Goal: Information Seeking & Learning: Understand process/instructions

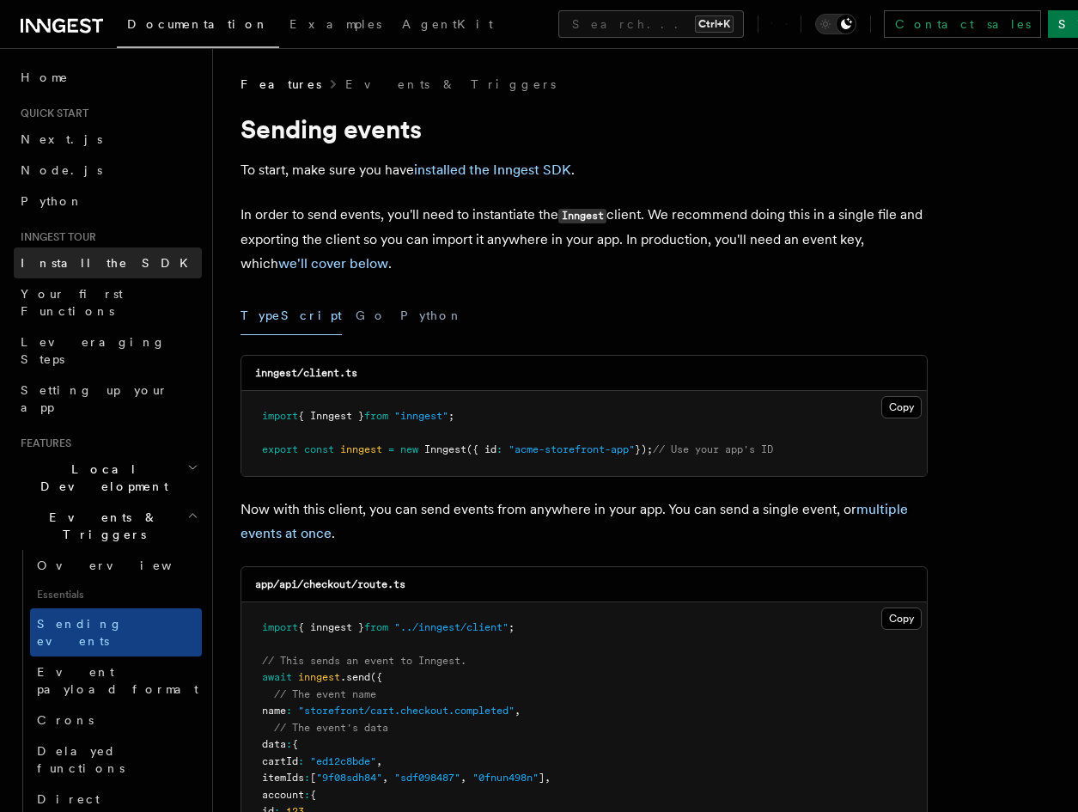
click at [52, 261] on span "Install the SDK" at bounding box center [110, 263] width 178 height 14
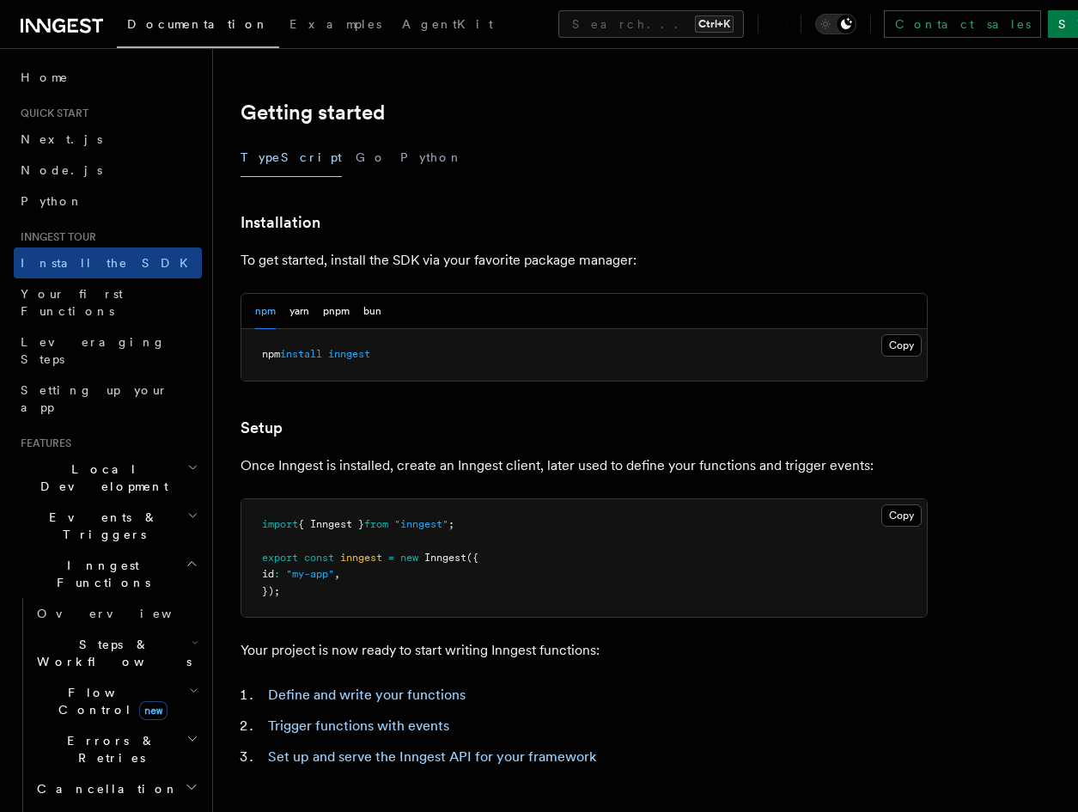
scroll to position [338, 0]
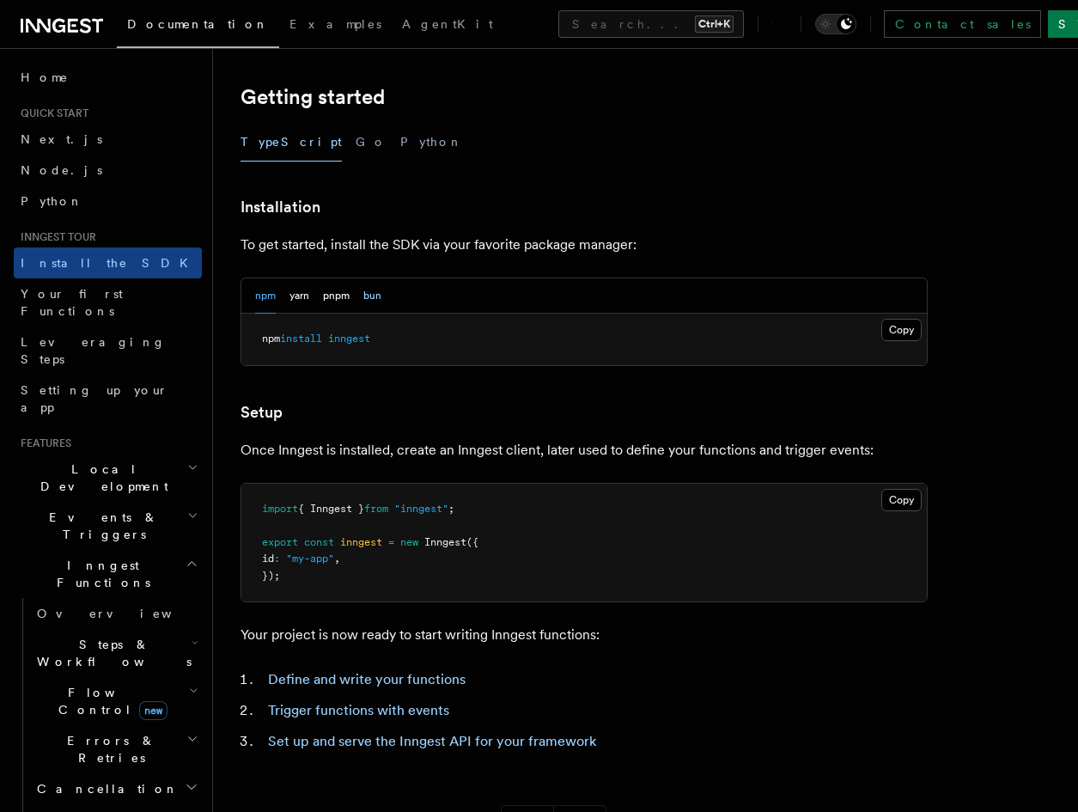
click at [379, 303] on button "bun" at bounding box center [372, 295] width 18 height 35
click at [365, 296] on button "bun" at bounding box center [372, 295] width 18 height 35
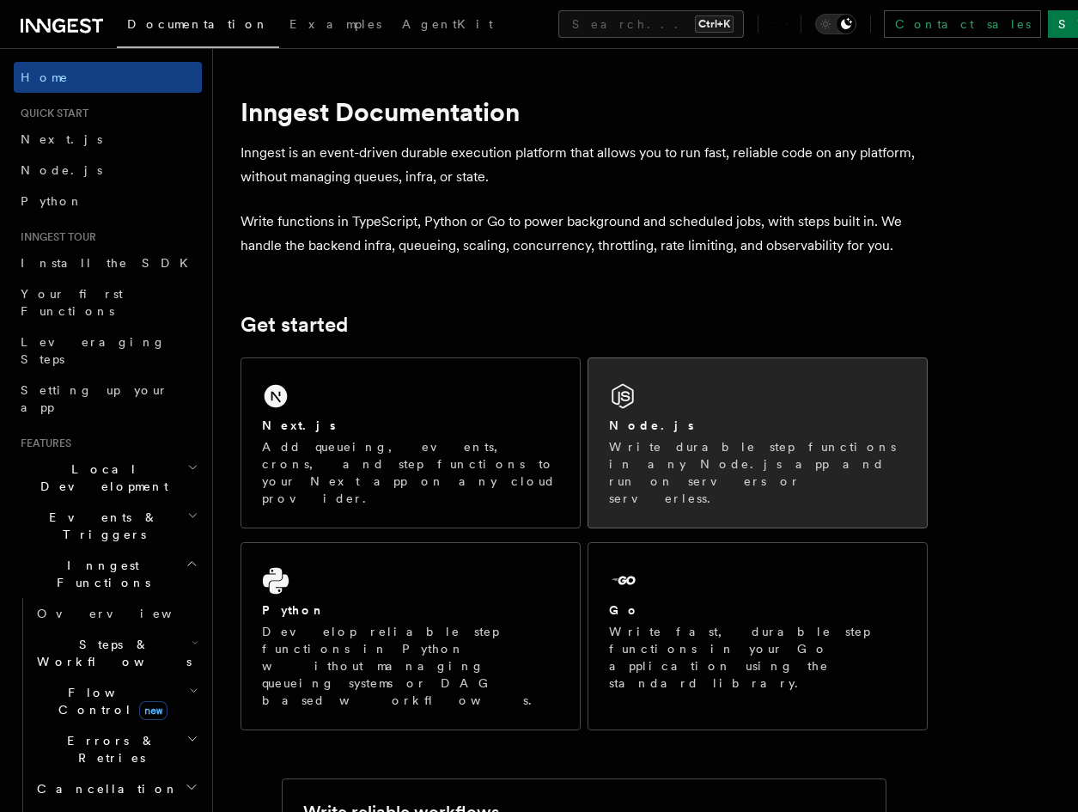
click at [673, 394] on div "Node.js Write durable step functions in any Node.js app and run on servers or s…" at bounding box center [757, 442] width 338 height 169
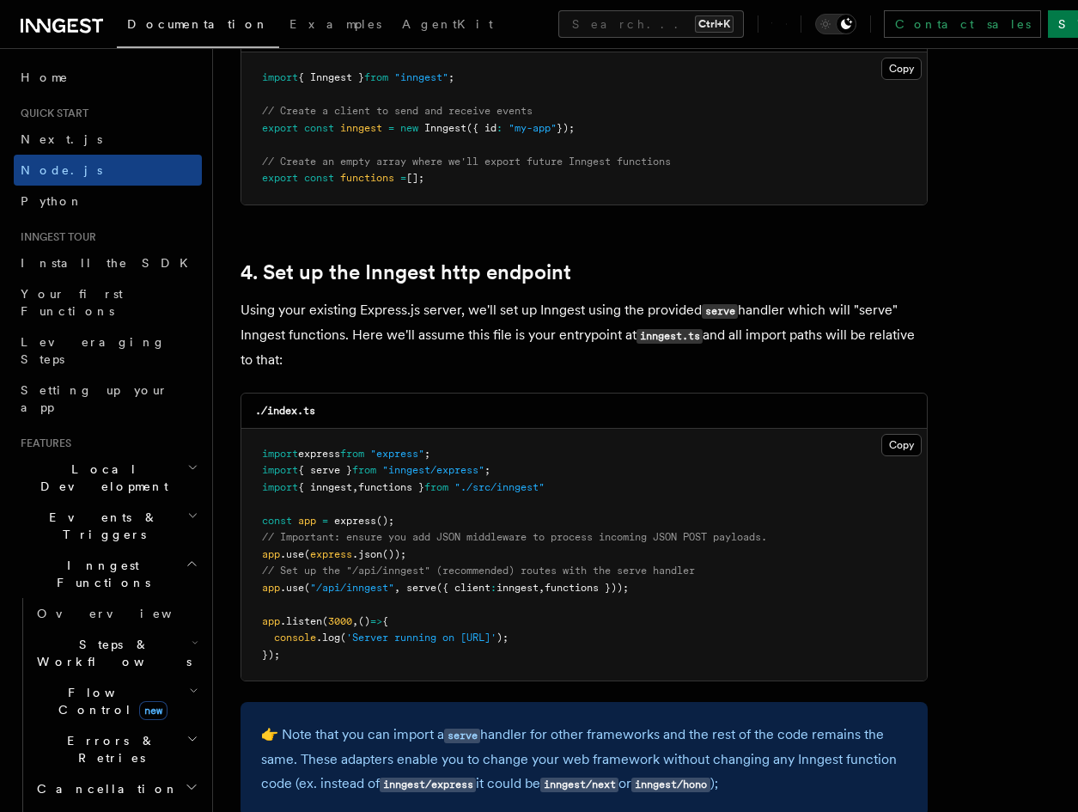
scroll to position [2422, 0]
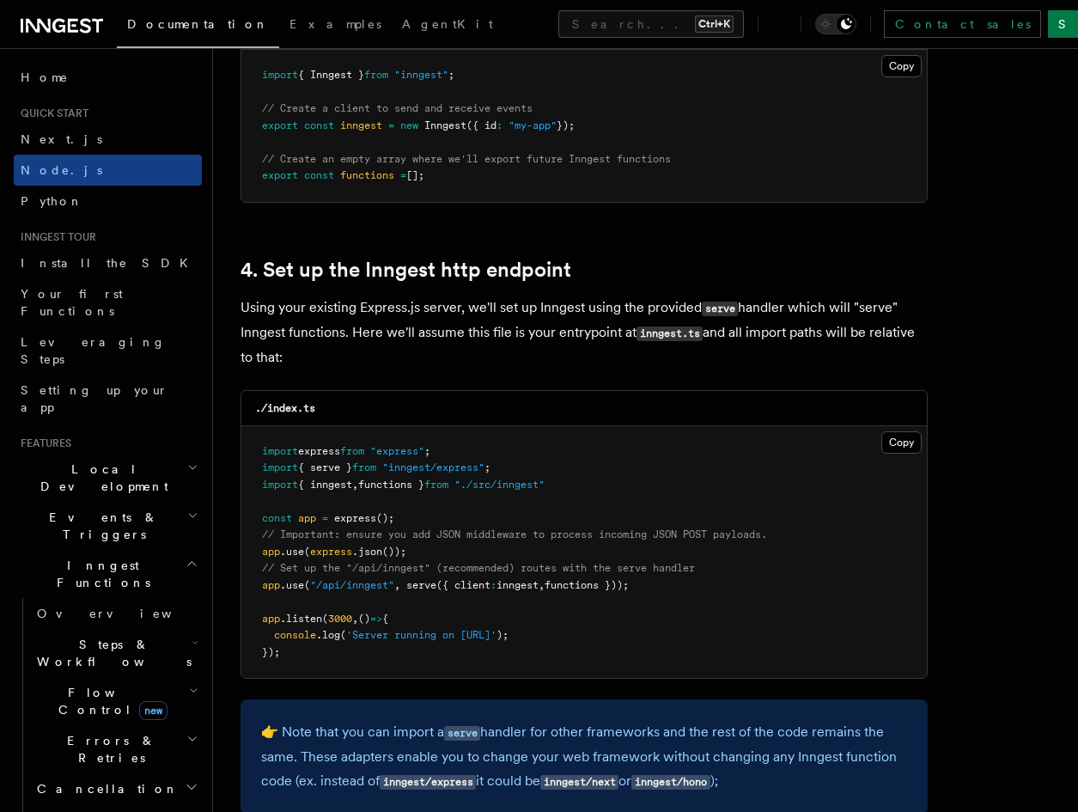
drag, startPoint x: 451, startPoint y: 176, endPoint x: 252, endPoint y: 174, distance: 199.3
click at [252, 174] on pre "import { Inngest } from "inngest" ; // Create a client to send and receive even…" at bounding box center [583, 126] width 685 height 152
click at [424, 174] on span "[];" at bounding box center [415, 175] width 18 height 12
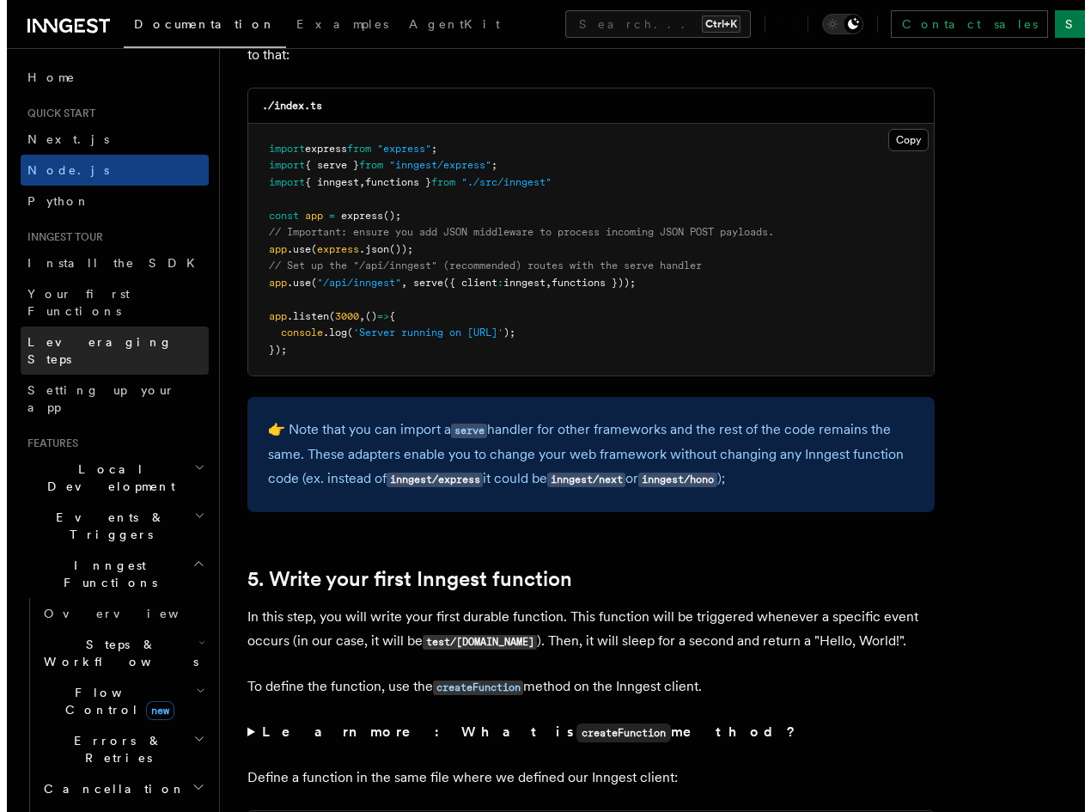
scroll to position [2842, 0]
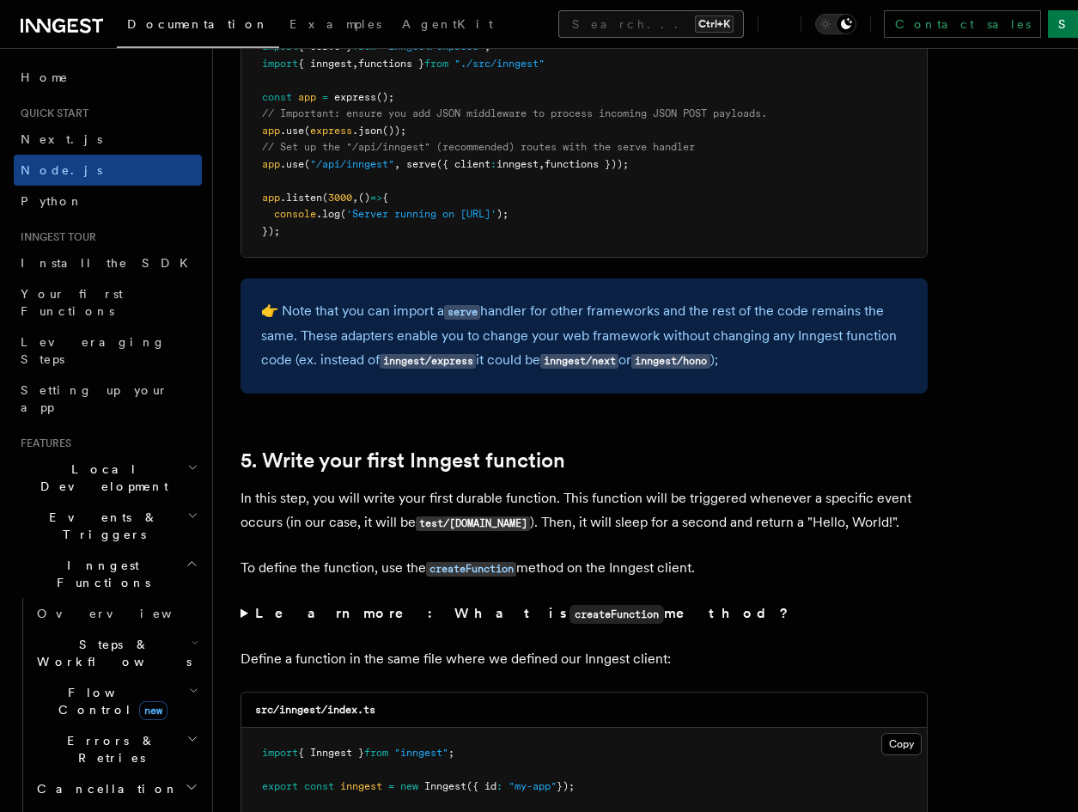
click at [558, 26] on button "Search... Ctrl+K" at bounding box center [651, 23] width 186 height 27
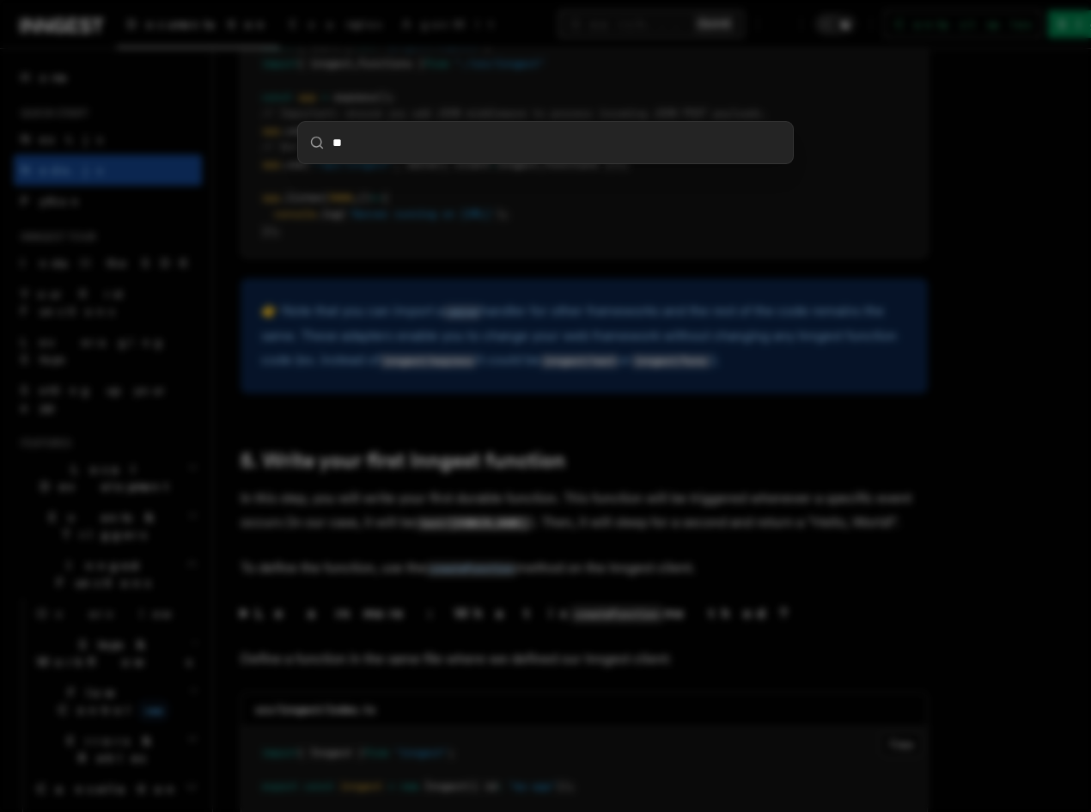
type input "***"
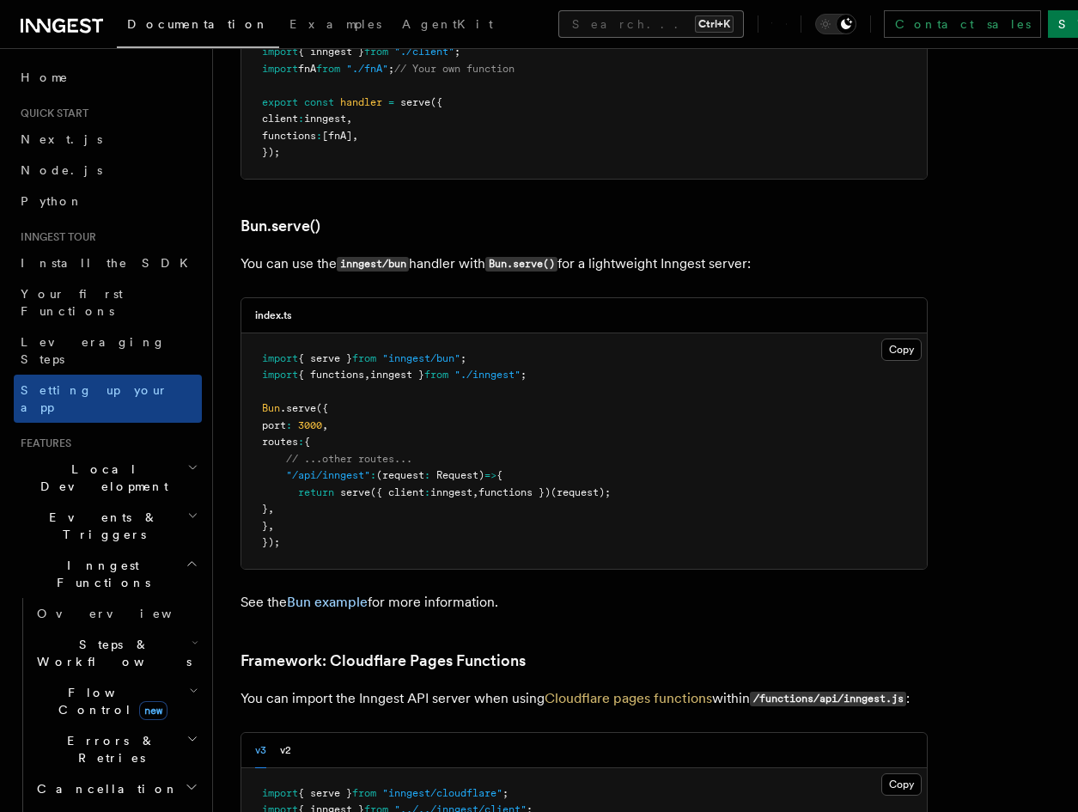
scroll to position [2217, 0]
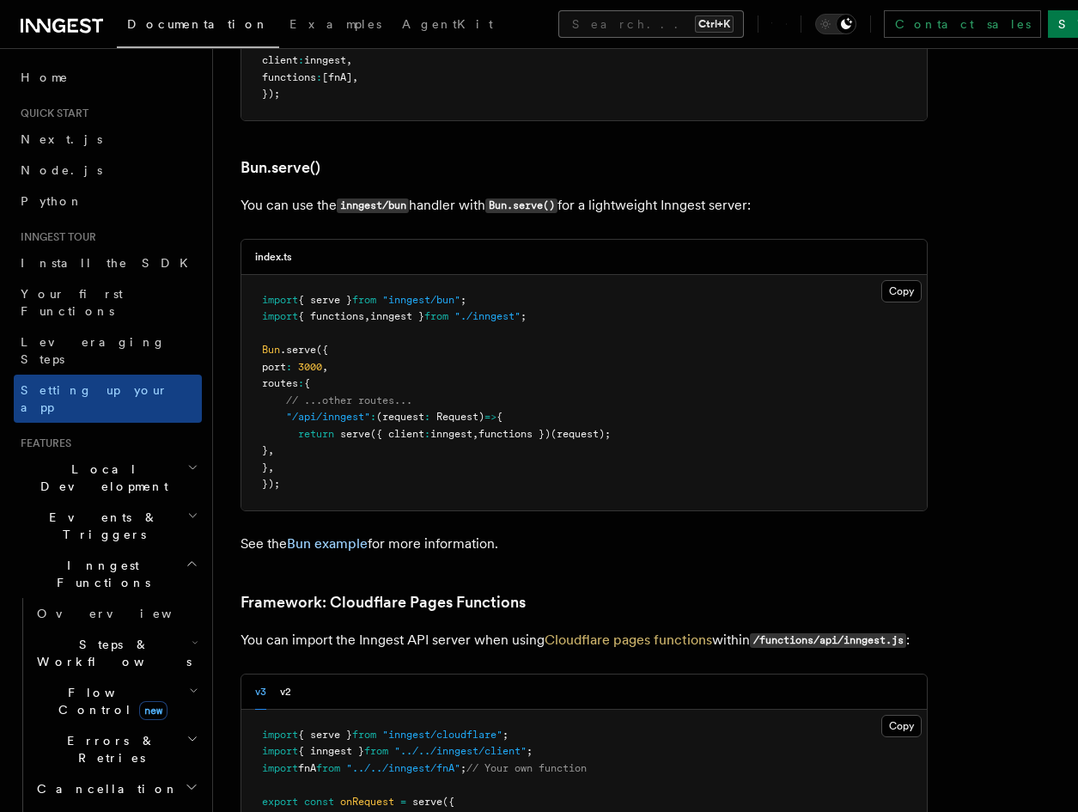
click at [558, 26] on button "Search... Ctrl+K" at bounding box center [651, 23] width 186 height 27
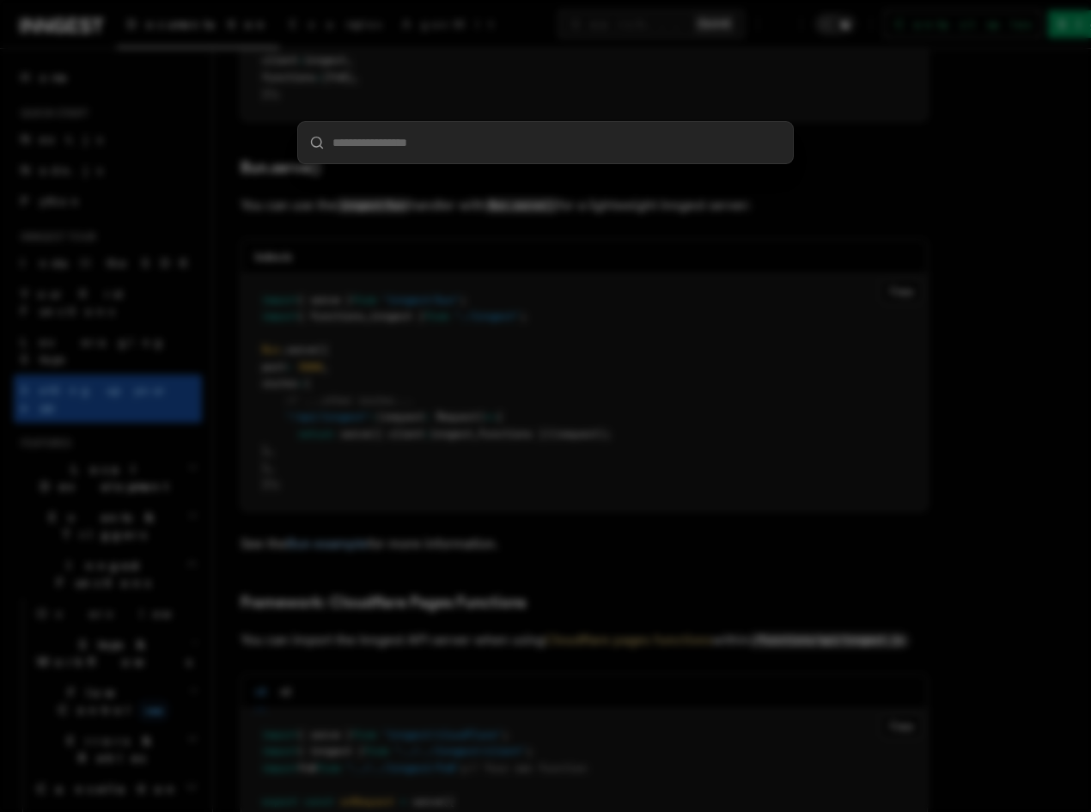
click at [949, 308] on div at bounding box center [545, 406] width 1091 height 812
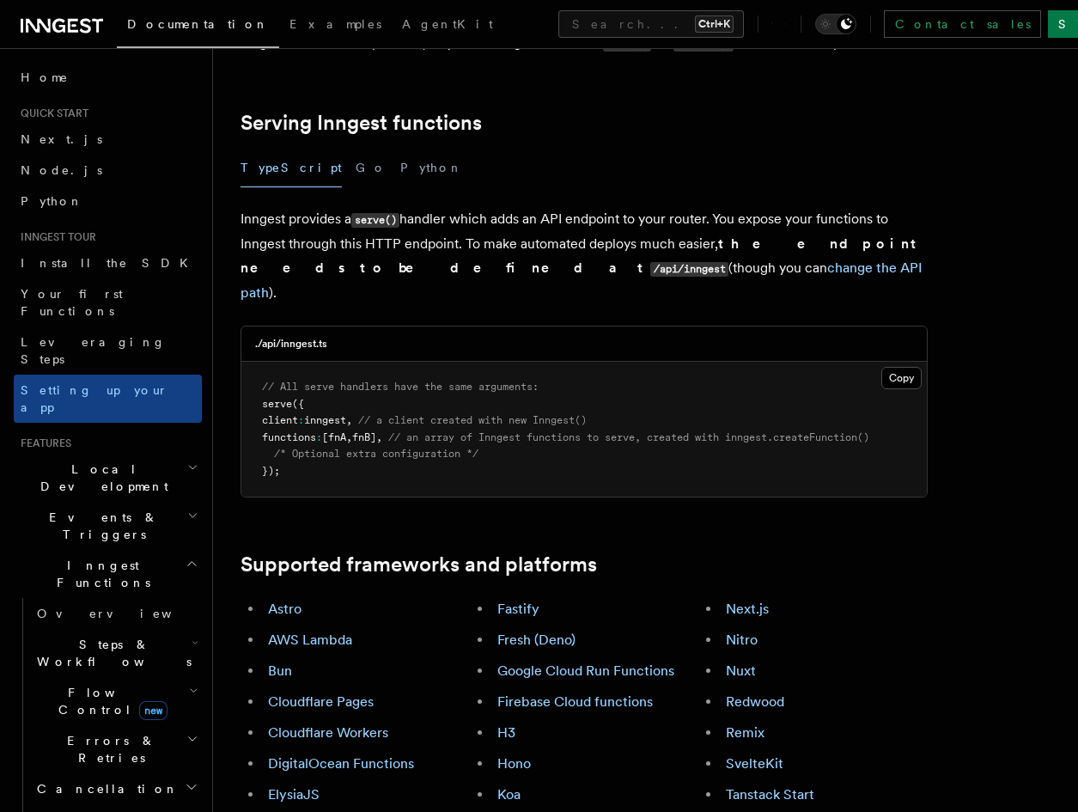
scroll to position [691, 0]
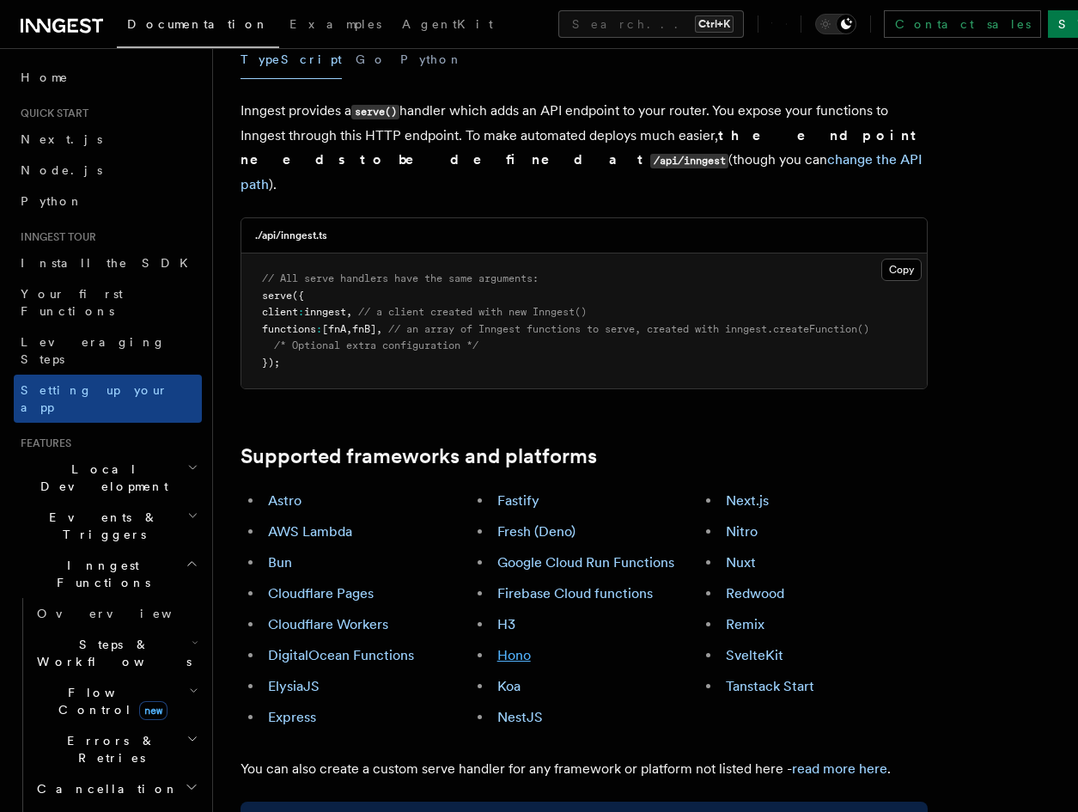
click at [522, 643] on li "Hono" at bounding box center [595, 655] width 207 height 24
click at [522, 647] on link "Hono" at bounding box center [514, 655] width 34 height 16
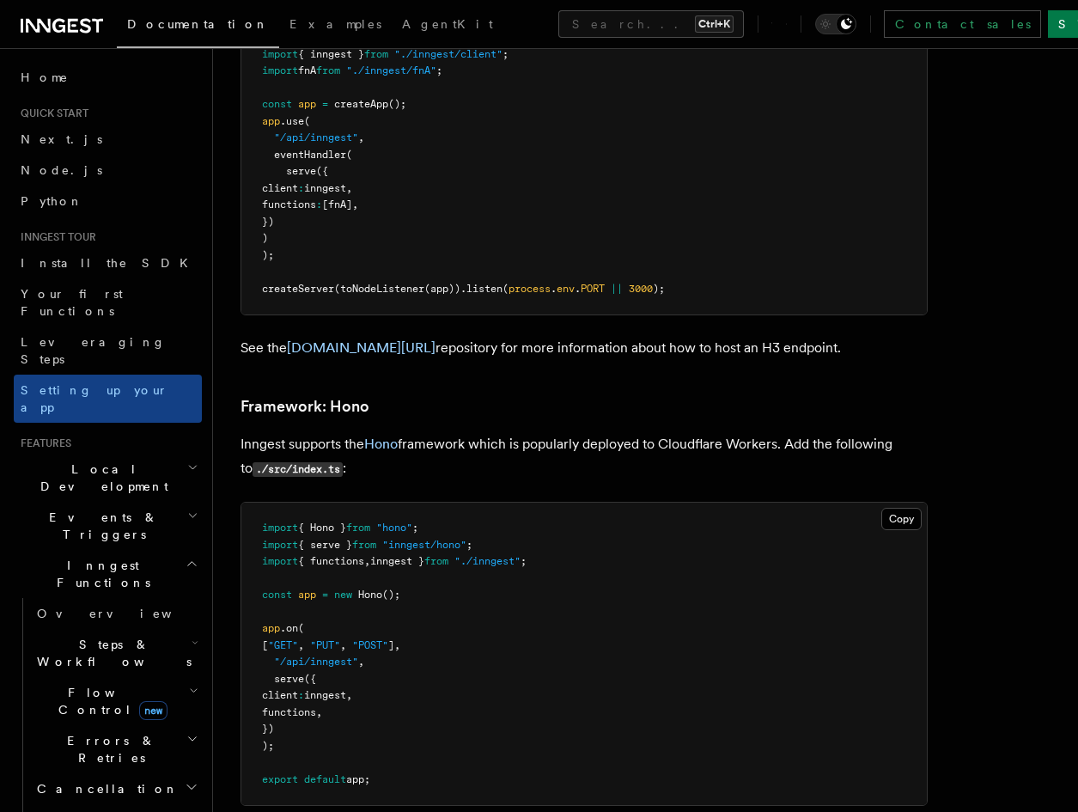
scroll to position [8759, 0]
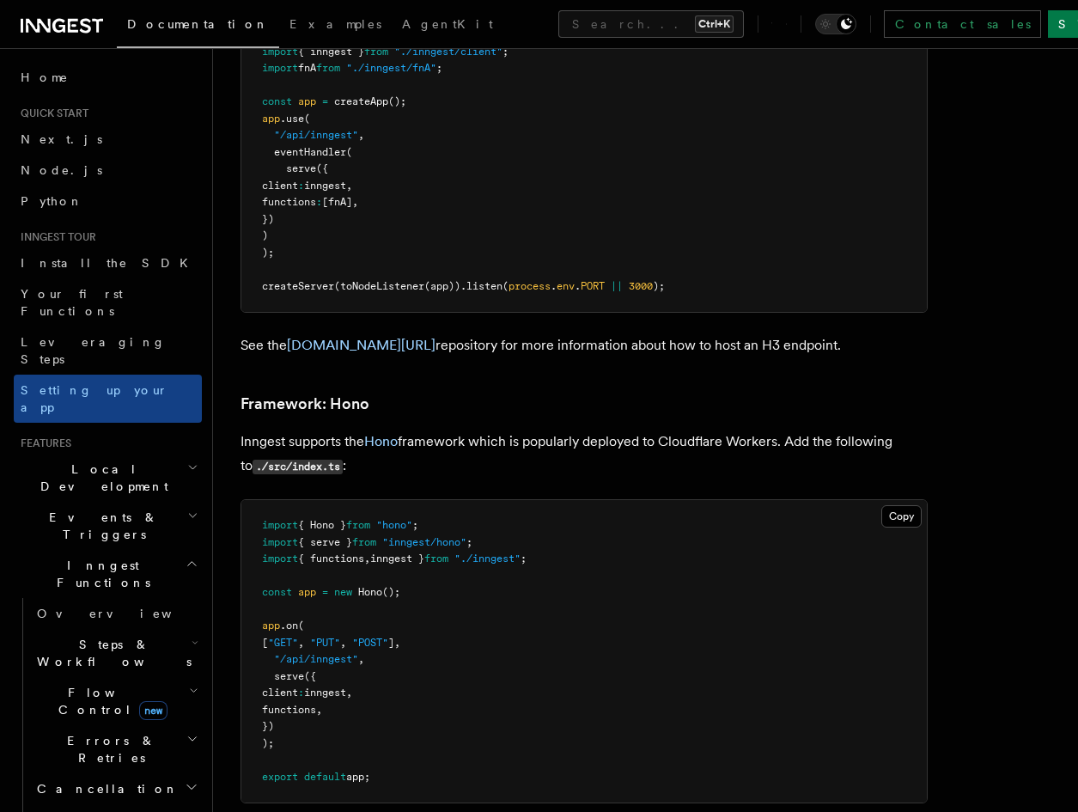
drag, startPoint x: 272, startPoint y: 574, endPoint x: 438, endPoint y: 560, distance: 166.4
click at [438, 560] on pre "import { Hono } from "hono" ; import { serve } from "inngest/hono" ; import { f…" at bounding box center [583, 651] width 685 height 302
copy span "[ "GET" , "PUT" , "POST" ] ,"
click at [675, 618] on pre "import { Hono } from "hono" ; import { serve } from "inngest/hono" ; import { f…" at bounding box center [583, 651] width 685 height 302
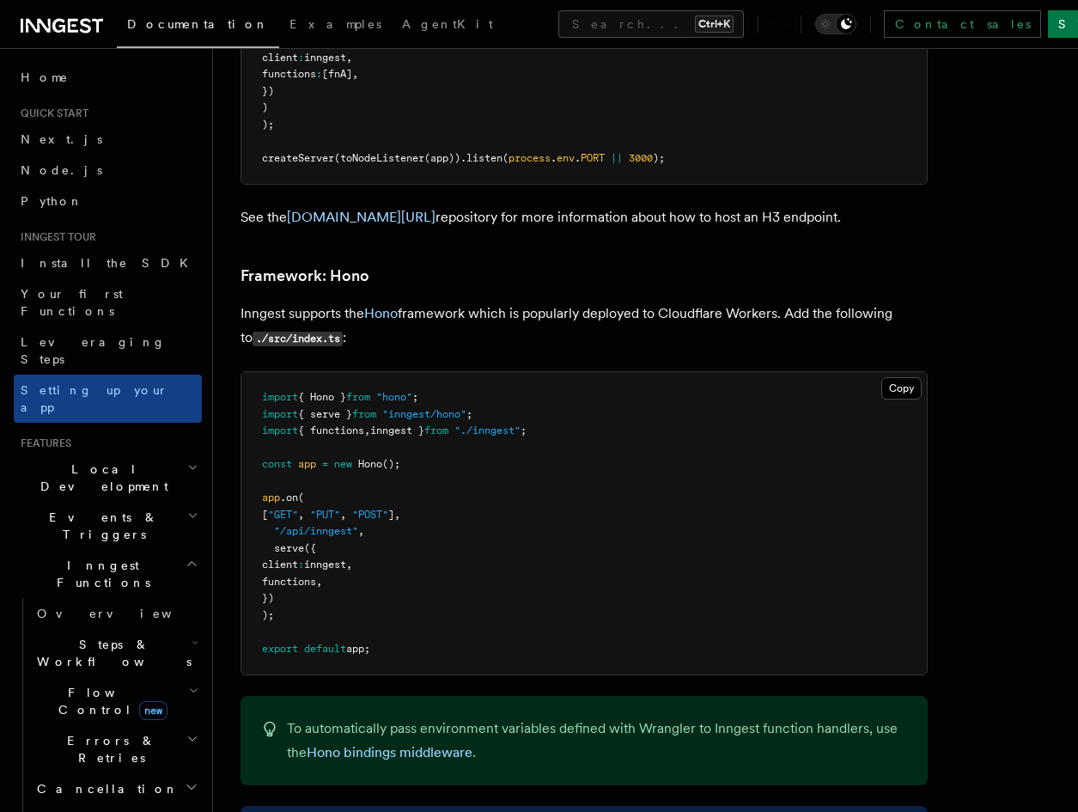
scroll to position [8890, 0]
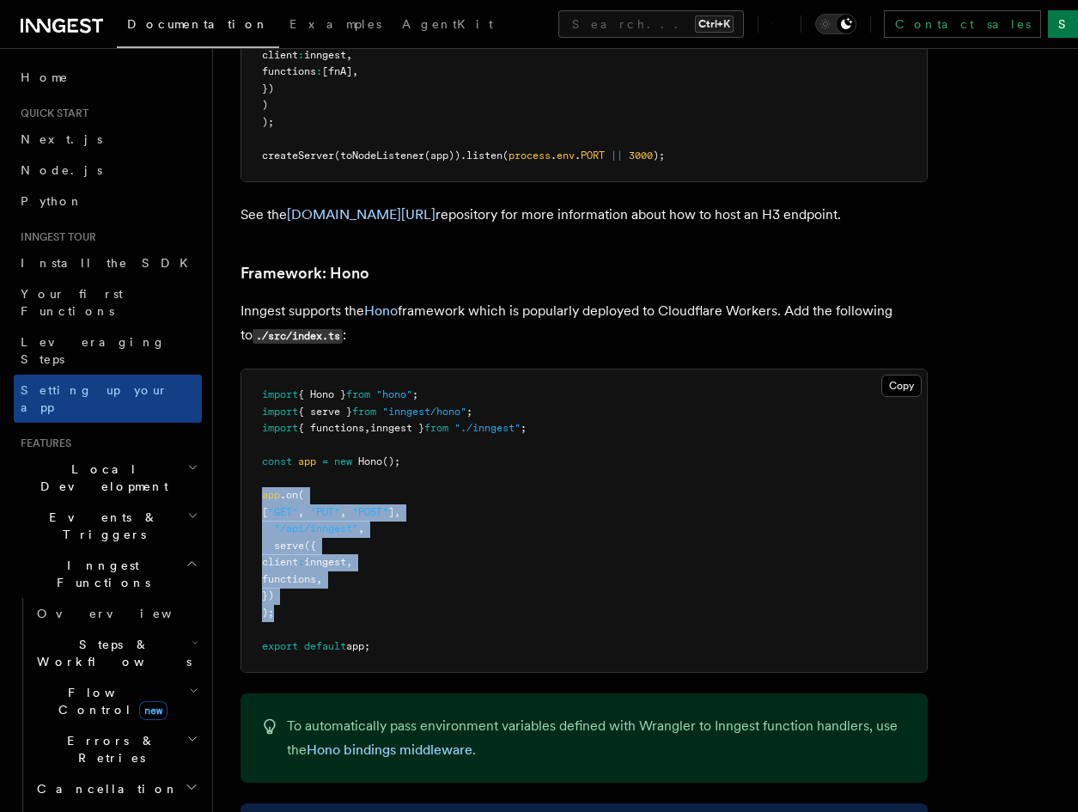
drag, startPoint x: 315, startPoint y: 545, endPoint x: 246, endPoint y: 421, distance: 141.9
click at [246, 421] on pre "import { Hono } from "hono" ; import { serve } from "inngest/hono" ; import { f…" at bounding box center [583, 520] width 685 height 302
copy code "app .on ( [ "GET" , "PUT" , "POST" ] , "/api/inngest" , serve ({ client : innge…"
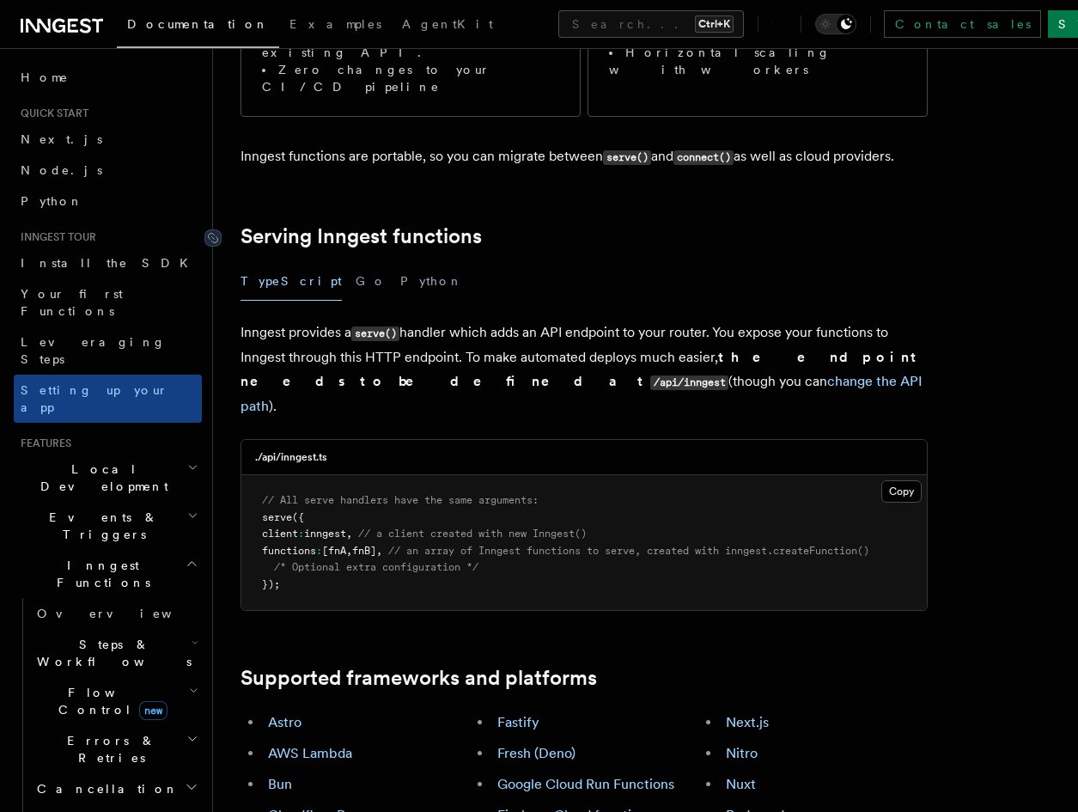
scroll to position [472, 0]
